Goal: Task Accomplishment & Management: Manage account settings

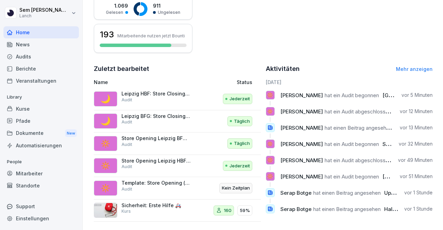
scroll to position [197, 0]
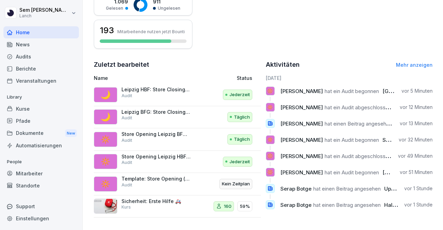
click at [26, 45] on div "News" at bounding box center [40, 44] width 75 height 12
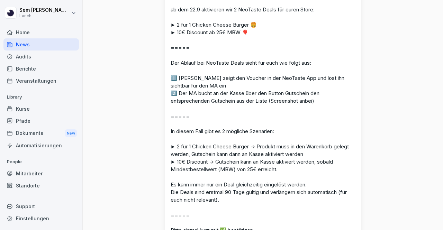
scroll to position [899, 0]
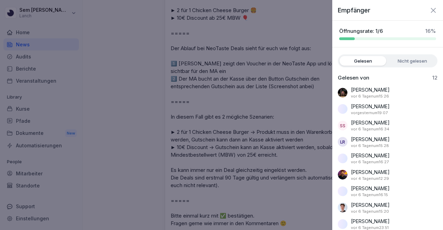
click at [220, 120] on div at bounding box center [221, 115] width 443 height 230
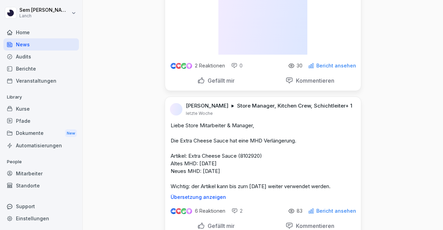
scroll to position [1764, 0]
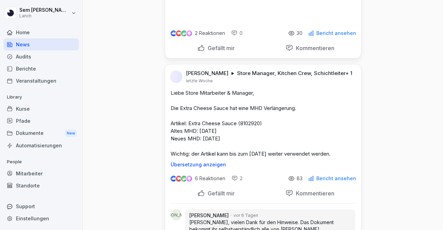
click at [0, 79] on div "Sem Schröder Lanch Home News Audits Berichte Veranstaltungen Library Kurse Pfad…" at bounding box center [41, 115] width 83 height 230
click at [0, 158] on div "Sem Schröder Lanch Home News Audits Berichte Veranstaltungen Library Kurse Pfad…" at bounding box center [41, 115] width 83 height 230
click at [27, 56] on div "Audits" at bounding box center [40, 57] width 75 height 12
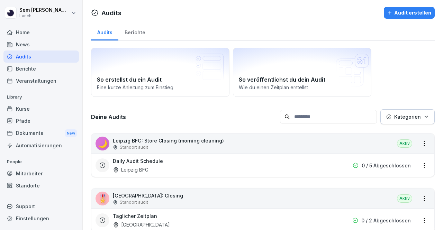
click at [345, 122] on input at bounding box center [328, 116] width 97 height 13
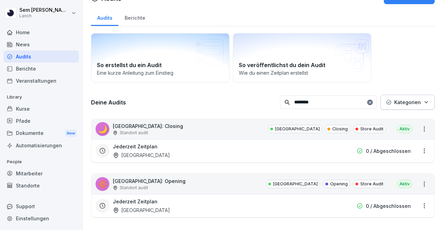
scroll to position [23, 0]
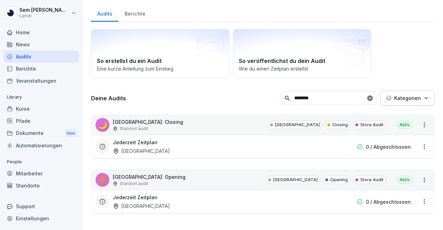
type input "********"
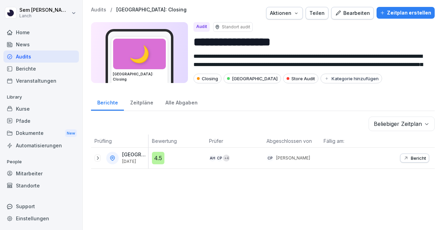
click at [137, 102] on div "Zeitpläne" at bounding box center [141, 102] width 35 height 18
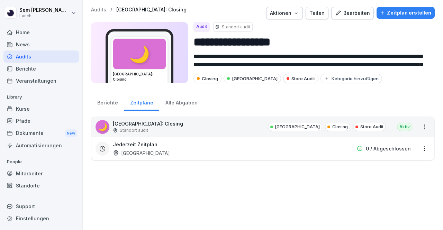
click at [418, 149] on html "**********" at bounding box center [221, 115] width 443 height 230
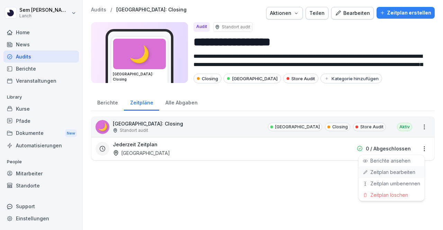
click at [402, 168] on div "Zeitplan bearbeiten" at bounding box center [391, 171] width 66 height 11
click at [418, 149] on html "**********" at bounding box center [221, 115] width 443 height 230
click at [0, 0] on link "Zeitplan bearbeiten" at bounding box center [0, 0] width 0 height 0
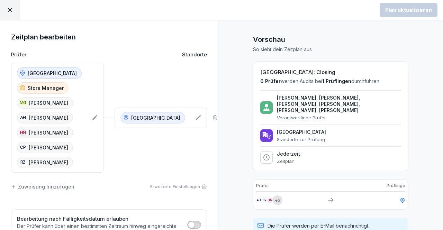
click at [95, 117] on div "Dortmund Store Manager MG [PERSON_NAME] AH [PERSON_NAME] Nouredidne CP [PERSON_…" at bounding box center [57, 118] width 92 height 110
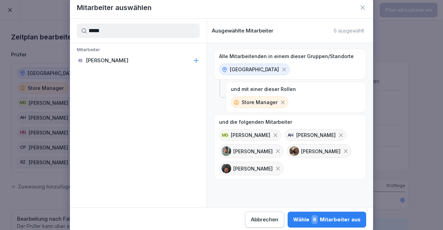
type input "*****"
click at [197, 59] on icon at bounding box center [196, 60] width 7 height 7
click at [331, 219] on div "Wähle 7 Mitarbeiter aus" at bounding box center [326, 219] width 67 height 9
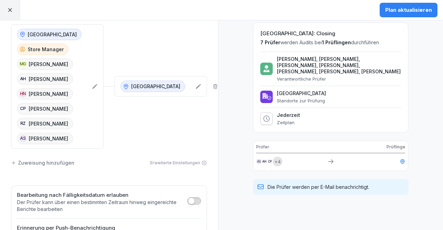
scroll to position [140, 0]
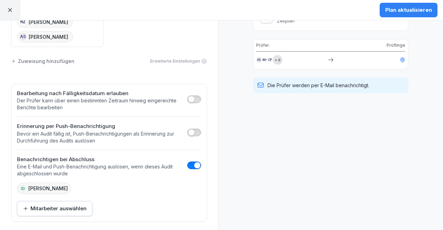
click at [420, 17] on button "Plan aktualisieren" at bounding box center [408, 10] width 58 height 15
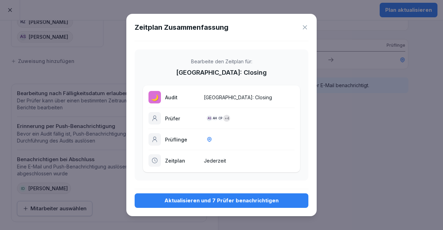
click at [256, 197] on div "Aktualisieren und 7 Prüfer benachrichtigen" at bounding box center [221, 201] width 163 height 8
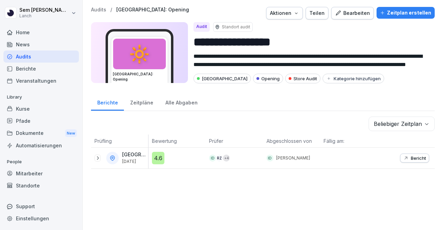
click at [416, 155] on p "Bericht" at bounding box center [418, 158] width 15 height 6
click at [98, 157] on icon at bounding box center [98, 158] width 6 height 6
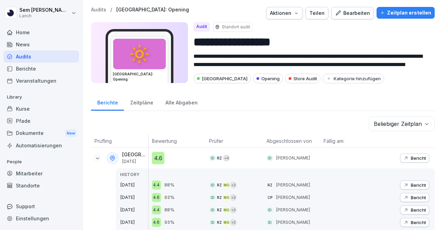
click at [126, 98] on div "Zeitpläne" at bounding box center [141, 102] width 35 height 18
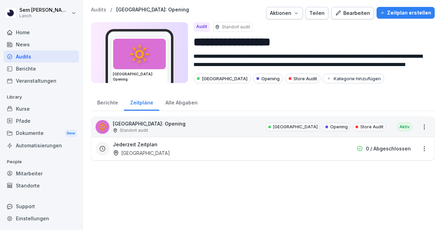
click at [419, 149] on html "**********" at bounding box center [221, 115] width 443 height 230
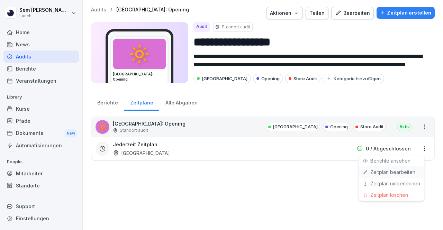
click at [0, 0] on link "Zeitplan bearbeiten" at bounding box center [0, 0] width 0 height 0
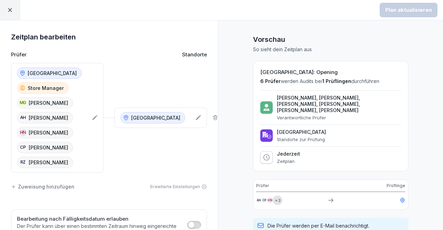
click at [88, 114] on div "Dortmund Store Manager MG [PERSON_NAME] AH [PERSON_NAME] Nouredidne CP [PERSON_…" at bounding box center [57, 118] width 92 height 110
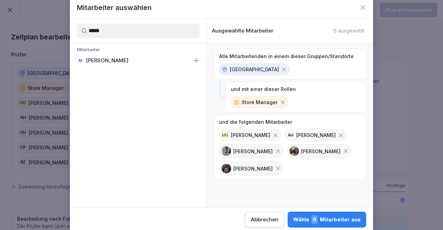
type input "*****"
click at [129, 61] on div "AS Aleena Simone" at bounding box center [138, 60] width 137 height 12
click at [329, 215] on button "Wähle 7 Mitarbeiter aus" at bounding box center [327, 220] width 78 height 16
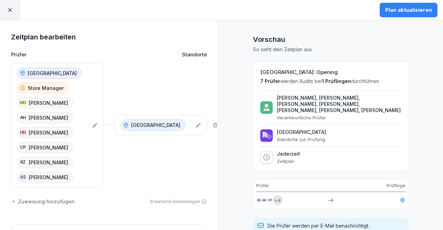
click at [398, 8] on div "Plan aktualisieren" at bounding box center [408, 10] width 47 height 8
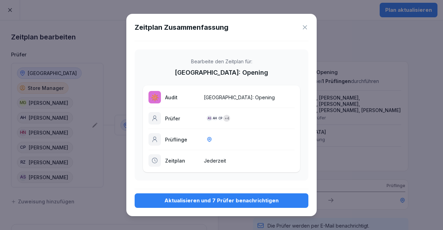
click at [234, 200] on div "Aktualisieren und 7 Prüfer benachrichtigen" at bounding box center [221, 201] width 163 height 8
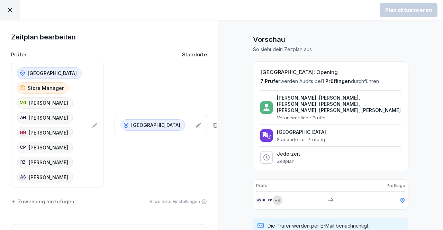
click at [0, 153] on div "Zeitplan bearbeiten Prüfer Standorte Dortmund Store Manager MG Mandy Grunert AH…" at bounding box center [109, 196] width 218 height 331
